Goal: Transaction & Acquisition: Obtain resource

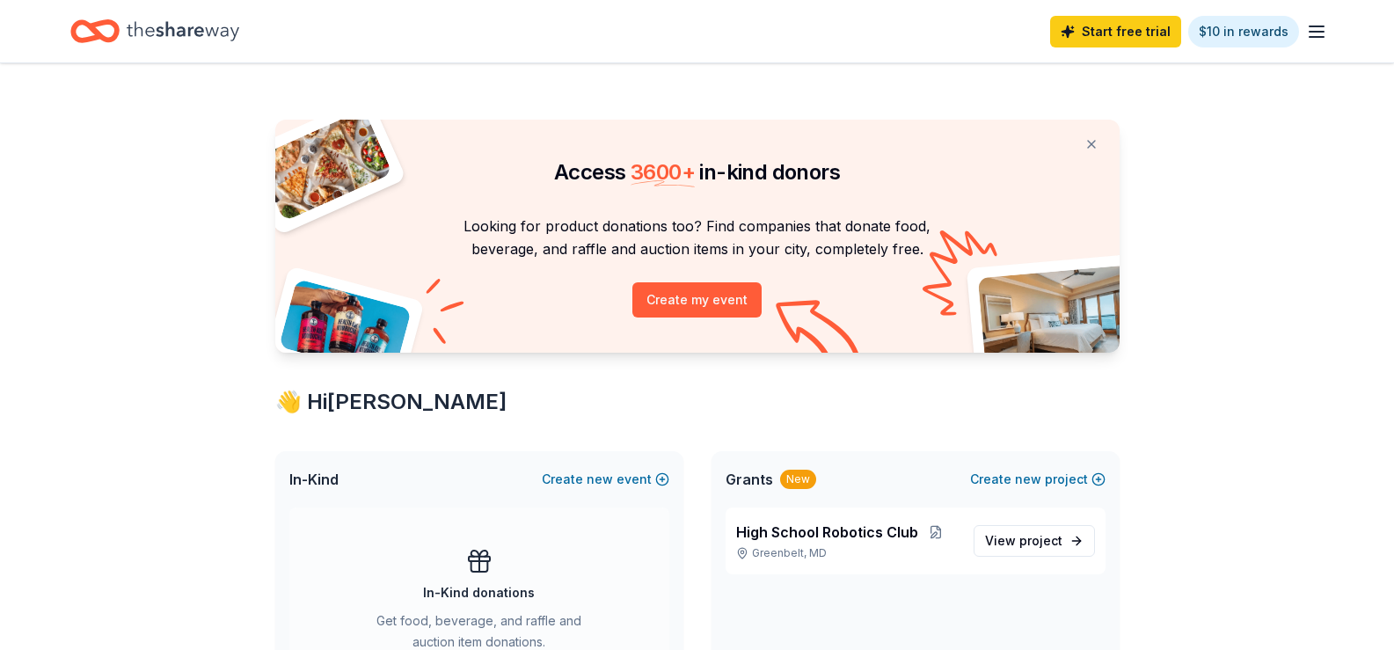
click at [1322, 33] on icon "button" at bounding box center [1316, 31] width 21 height 21
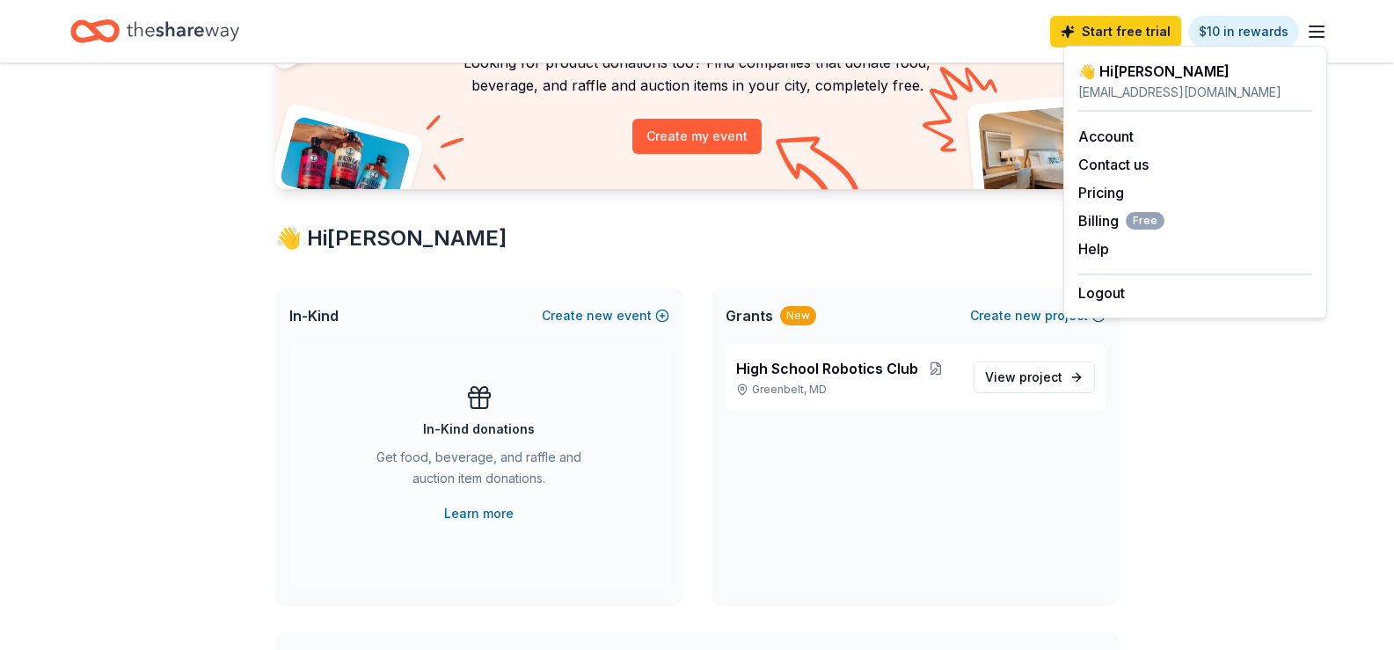
scroll to position [176, 0]
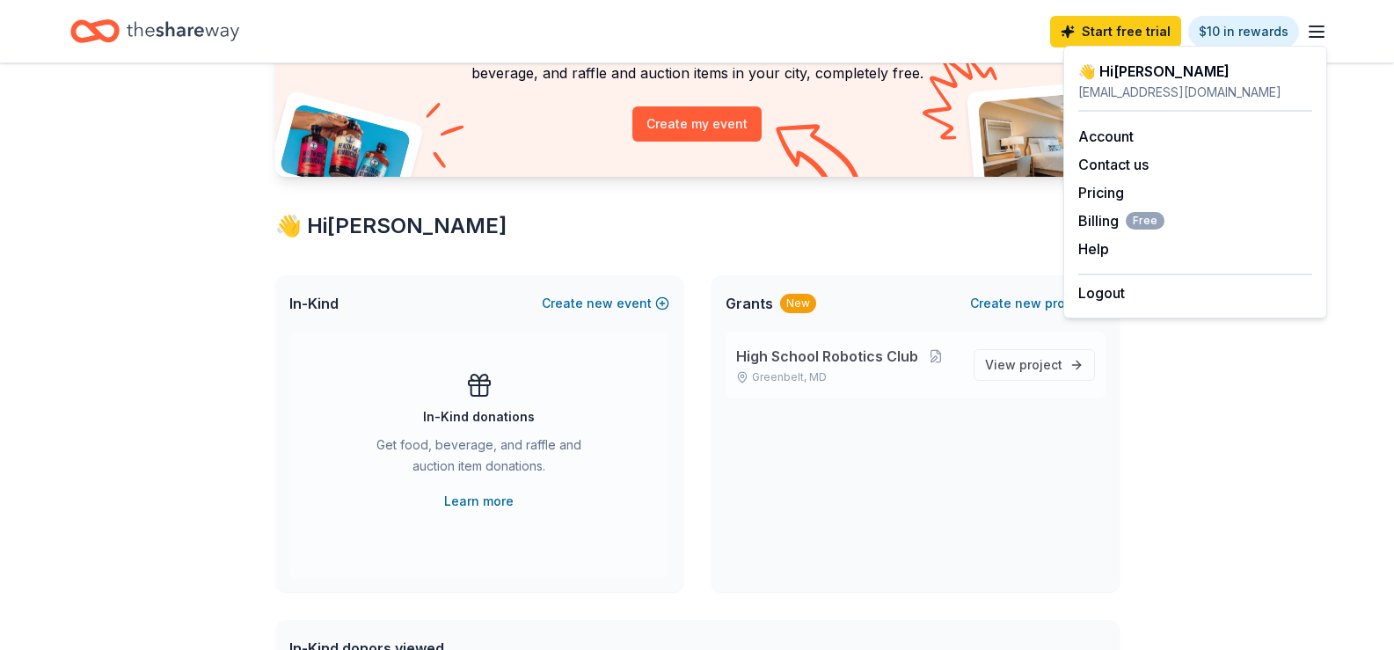
click at [864, 357] on span "High School Robotics Club" at bounding box center [827, 356] width 182 height 21
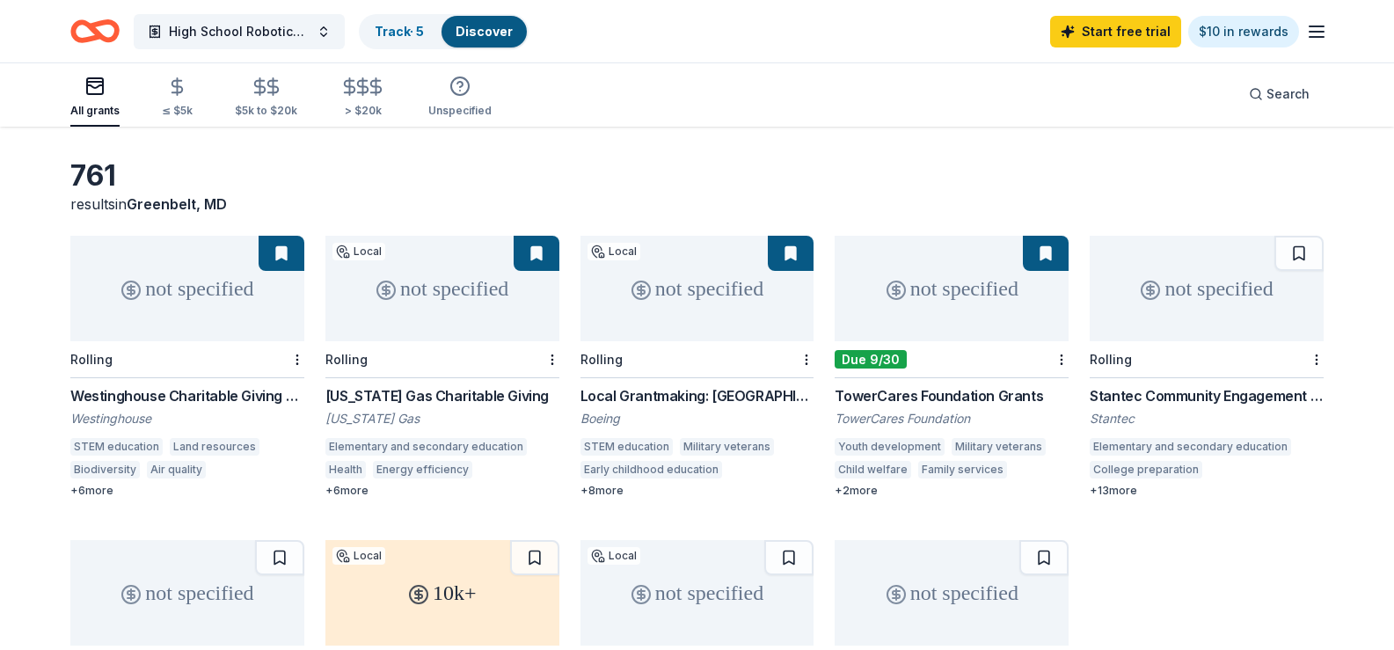
scroll to position [88, 0]
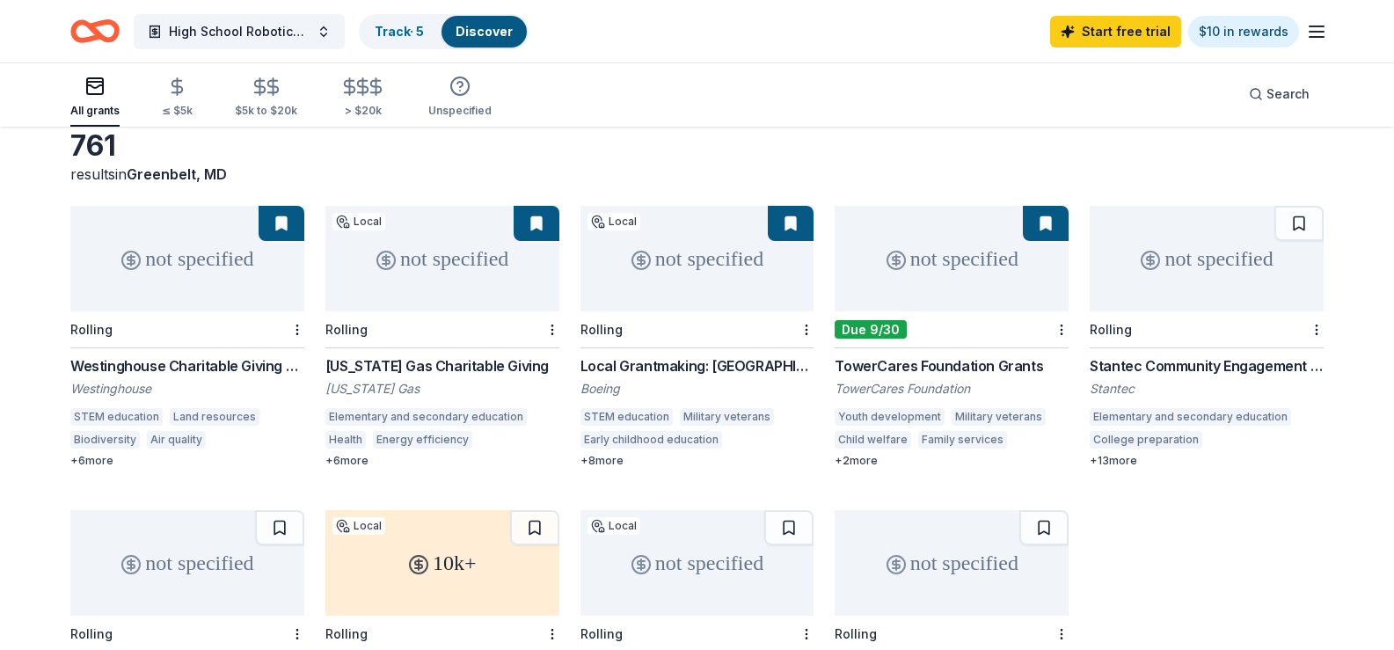
click at [150, 361] on div "Westinghouse Charitable Giving Program" at bounding box center [187, 365] width 234 height 21
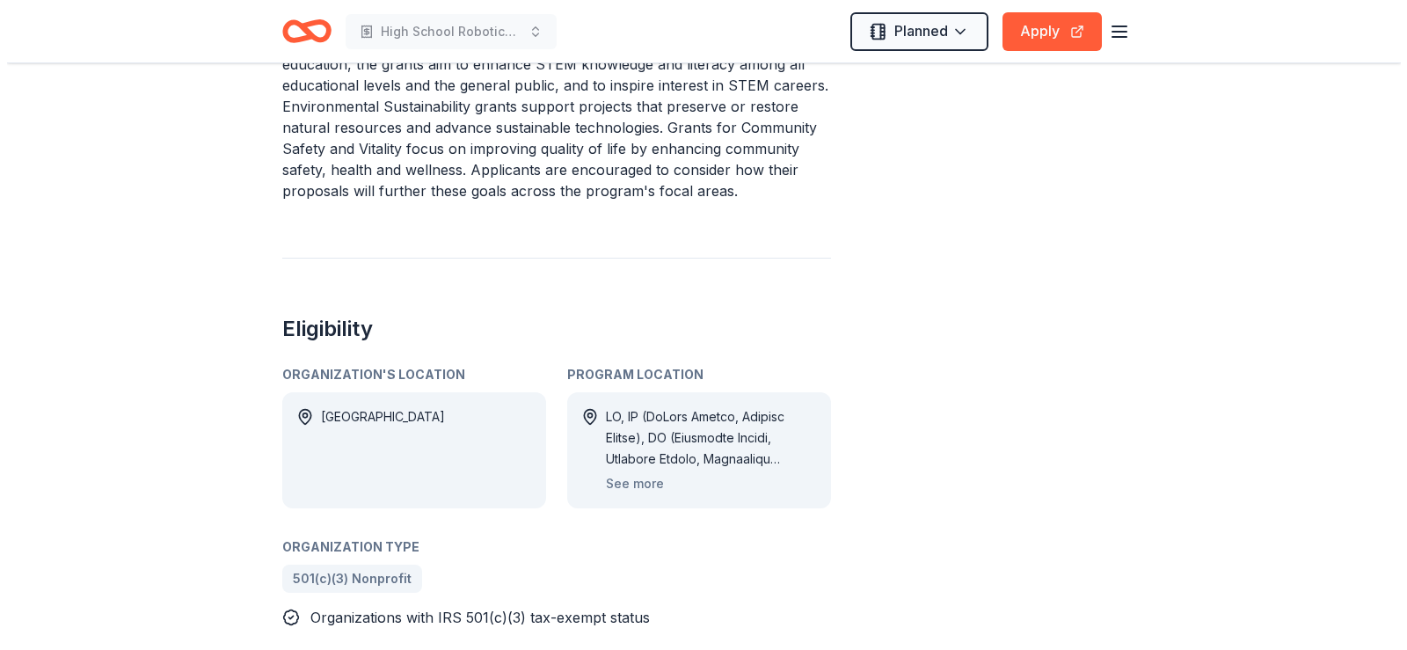
scroll to position [792, 0]
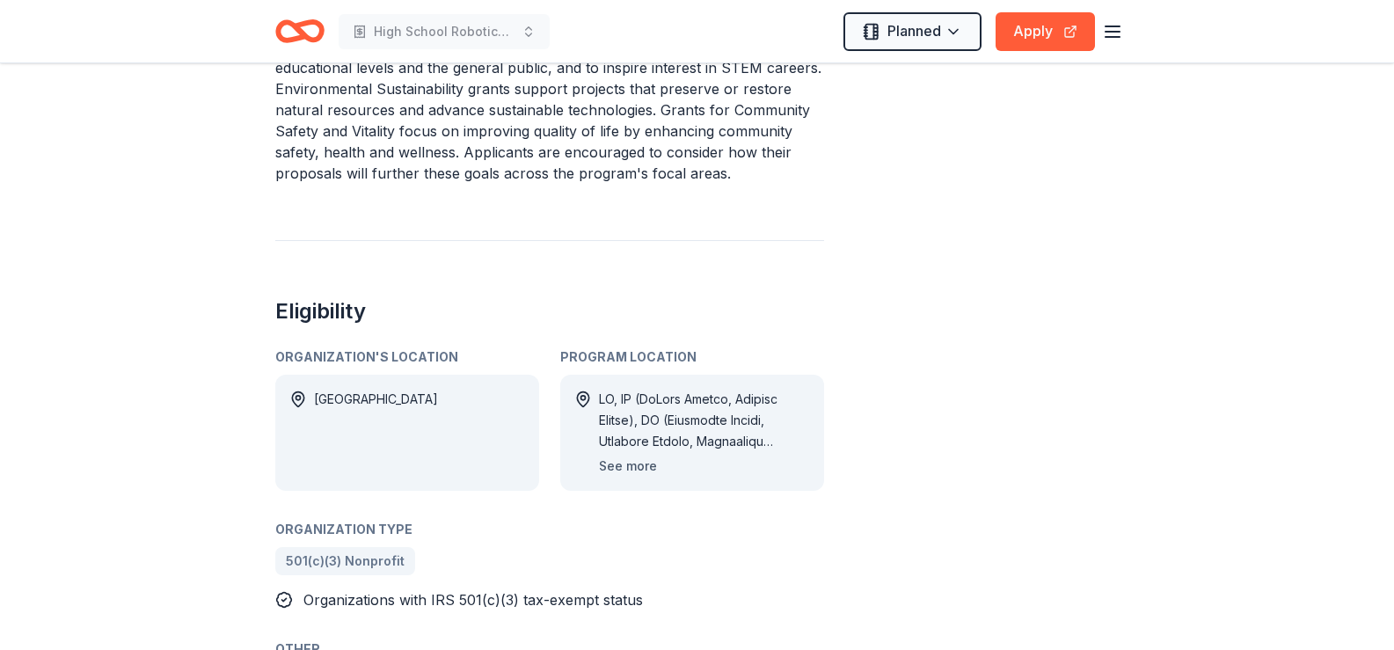
click at [629, 463] on button "See more" at bounding box center [628, 466] width 58 height 21
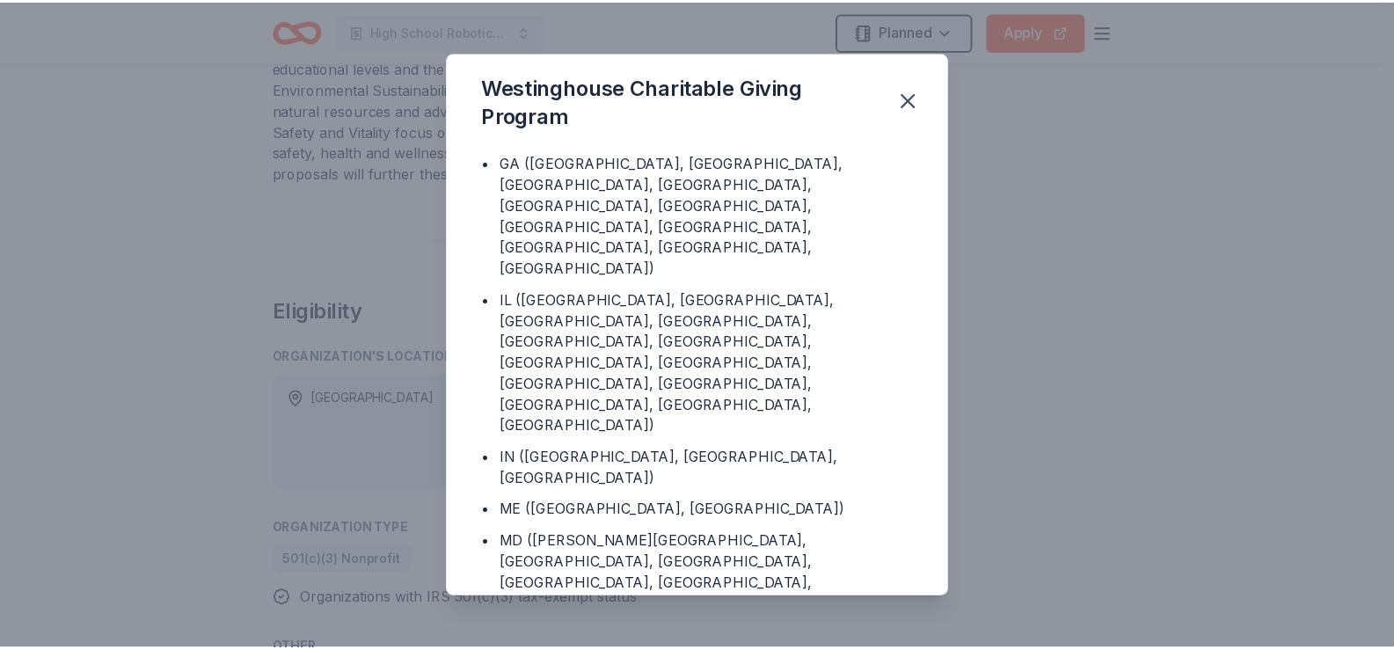
scroll to position [264, 0]
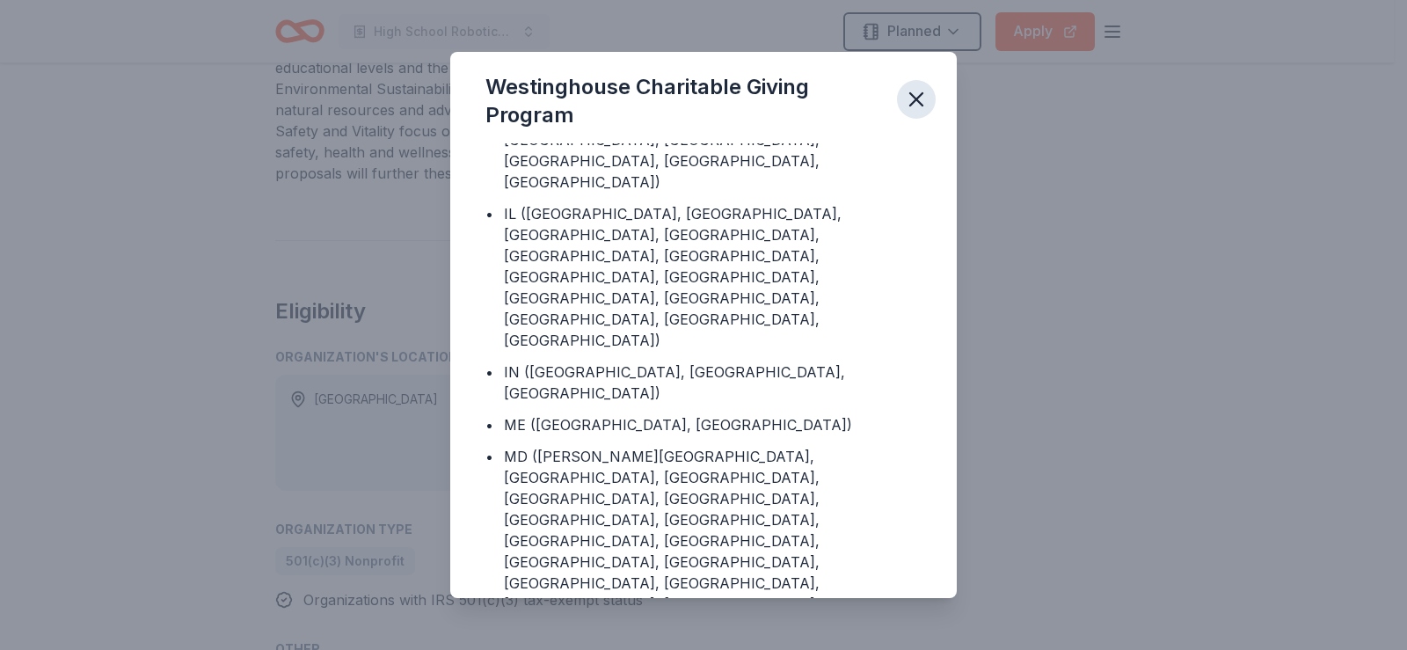
click at [916, 98] on icon "button" at bounding box center [916, 99] width 25 height 25
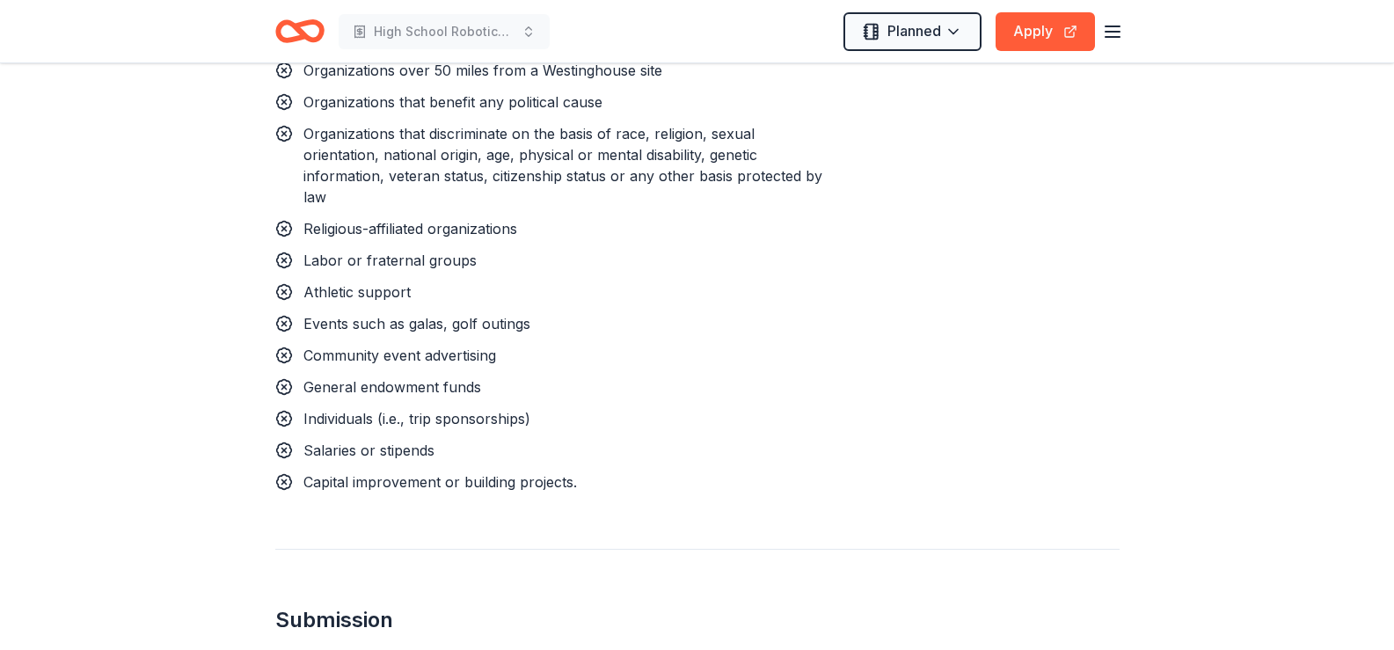
scroll to position [1671, 0]
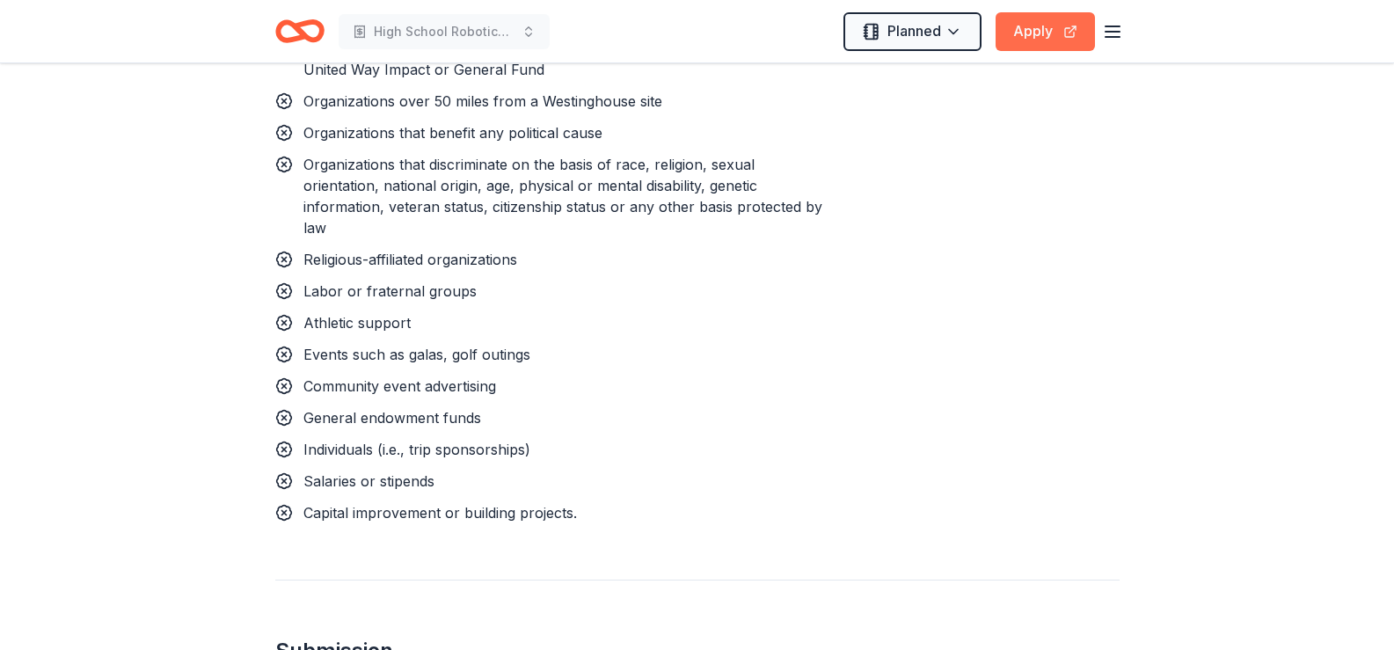
click at [1030, 30] on button "Apply" at bounding box center [1045, 31] width 99 height 39
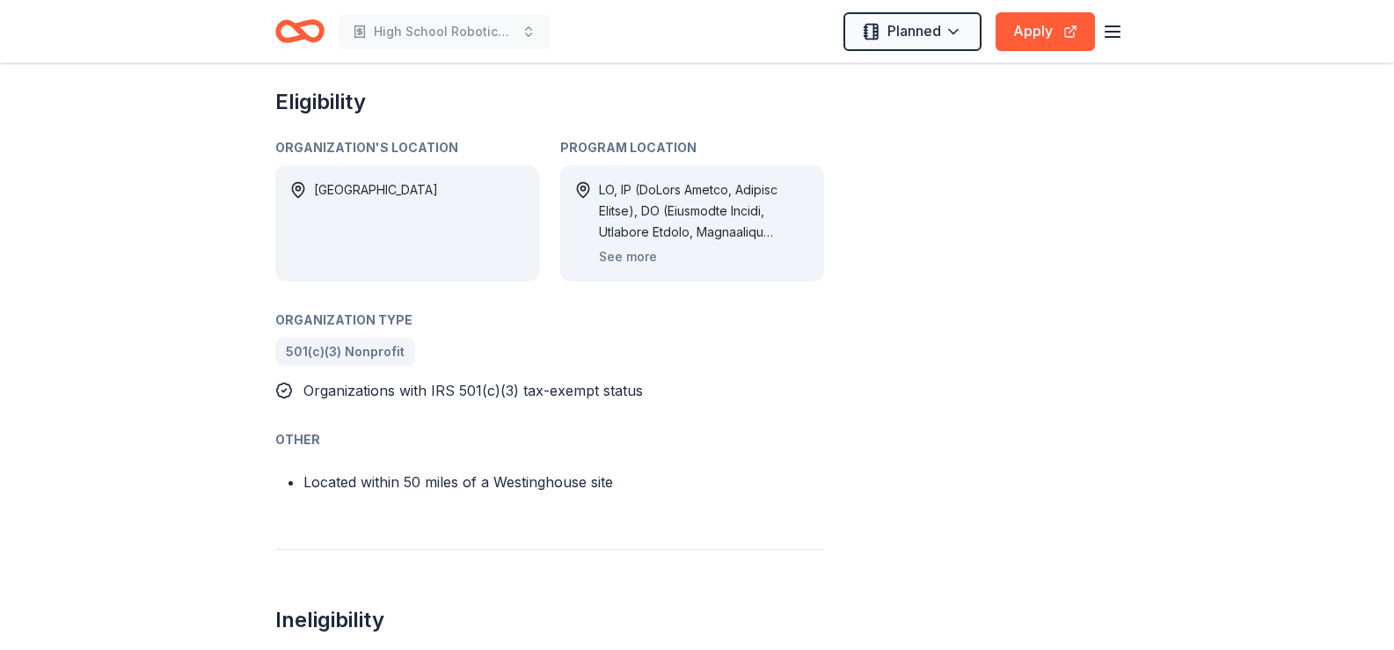
scroll to position [967, 0]
